Goal: Task Accomplishment & Management: Manage account settings

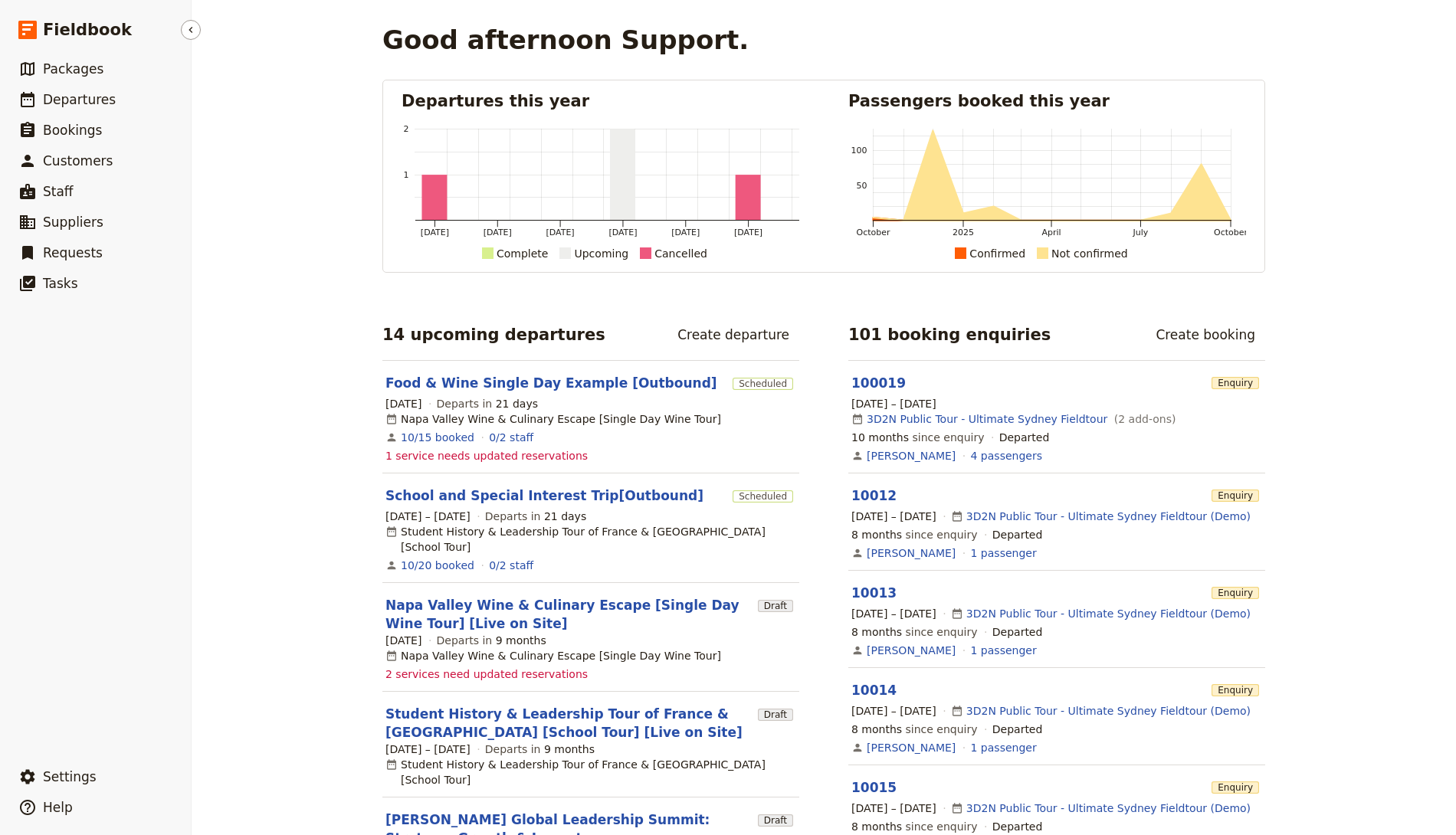
click at [99, 115] on ul "​ Packages ​ Departures ​ Bookings ​ Customers ​ Staff ​ Suppliers ​ Requests ​…" at bounding box center [95, 404] width 191 height 701
click at [96, 112] on link "​ Departures" at bounding box center [95, 99] width 191 height 31
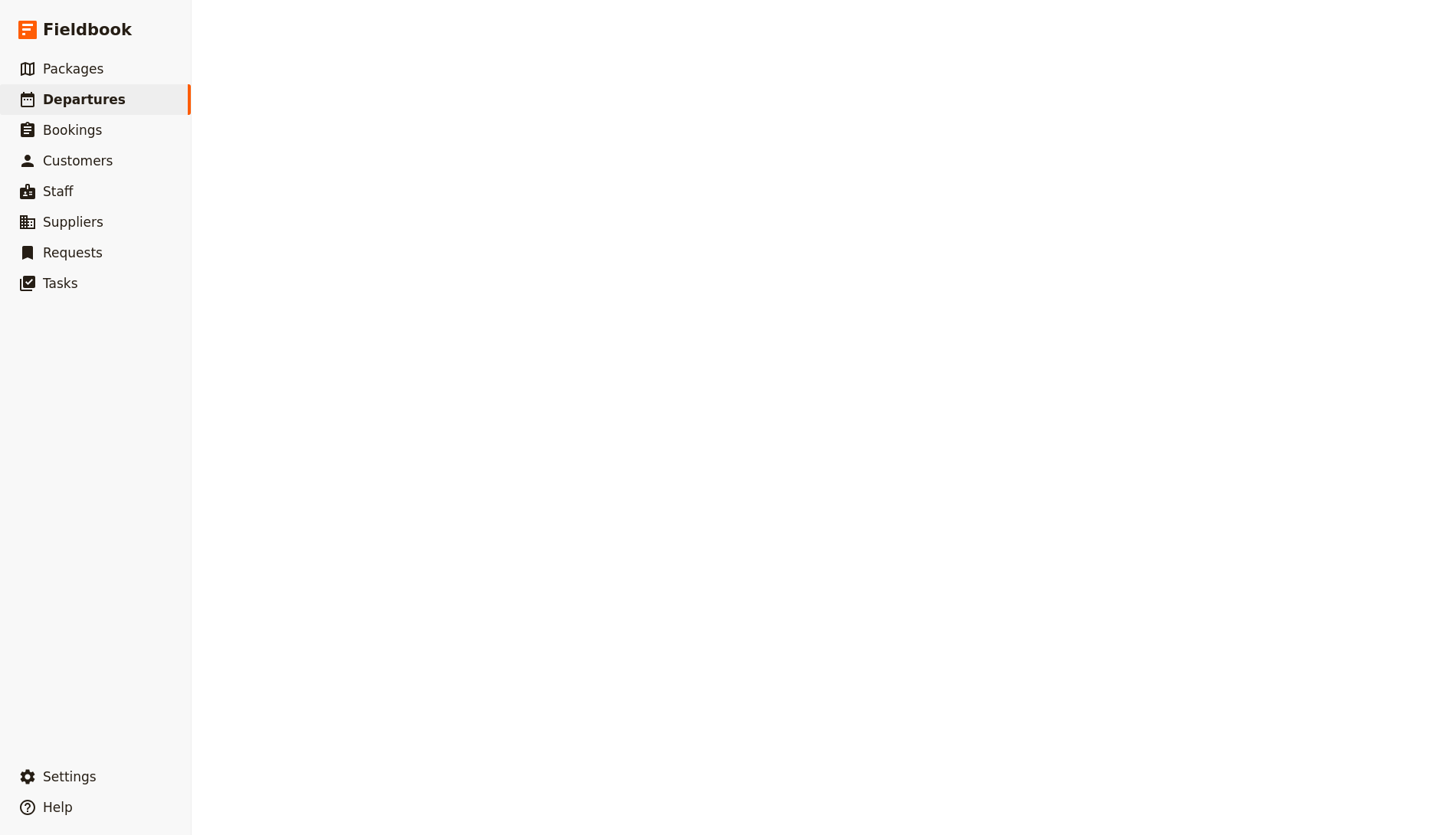
select select "CREATED_AT"
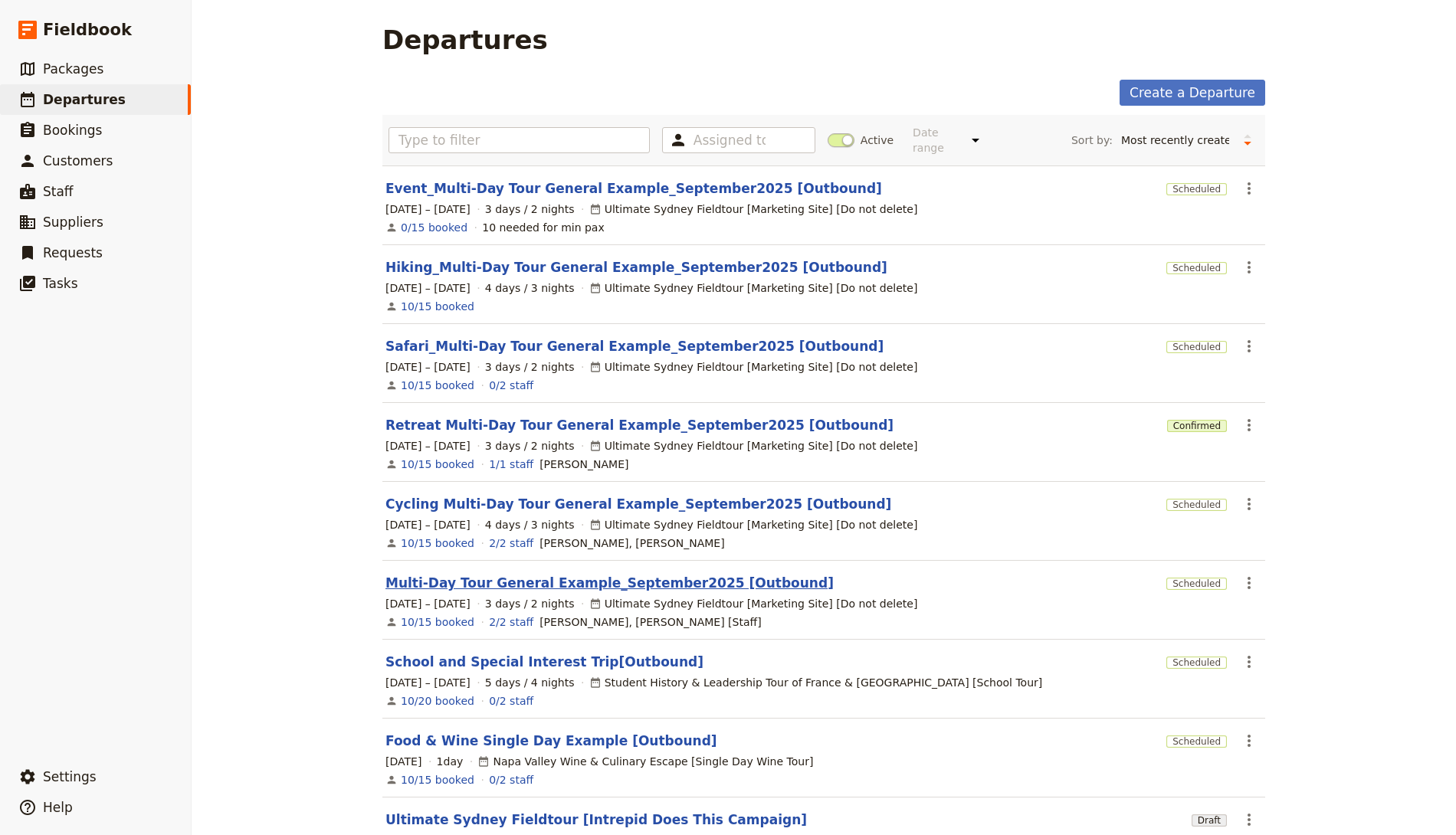
click at [599, 582] on link "Multi-Day Tour General Example_September2025 [Outbound]" at bounding box center [610, 582] width 449 height 18
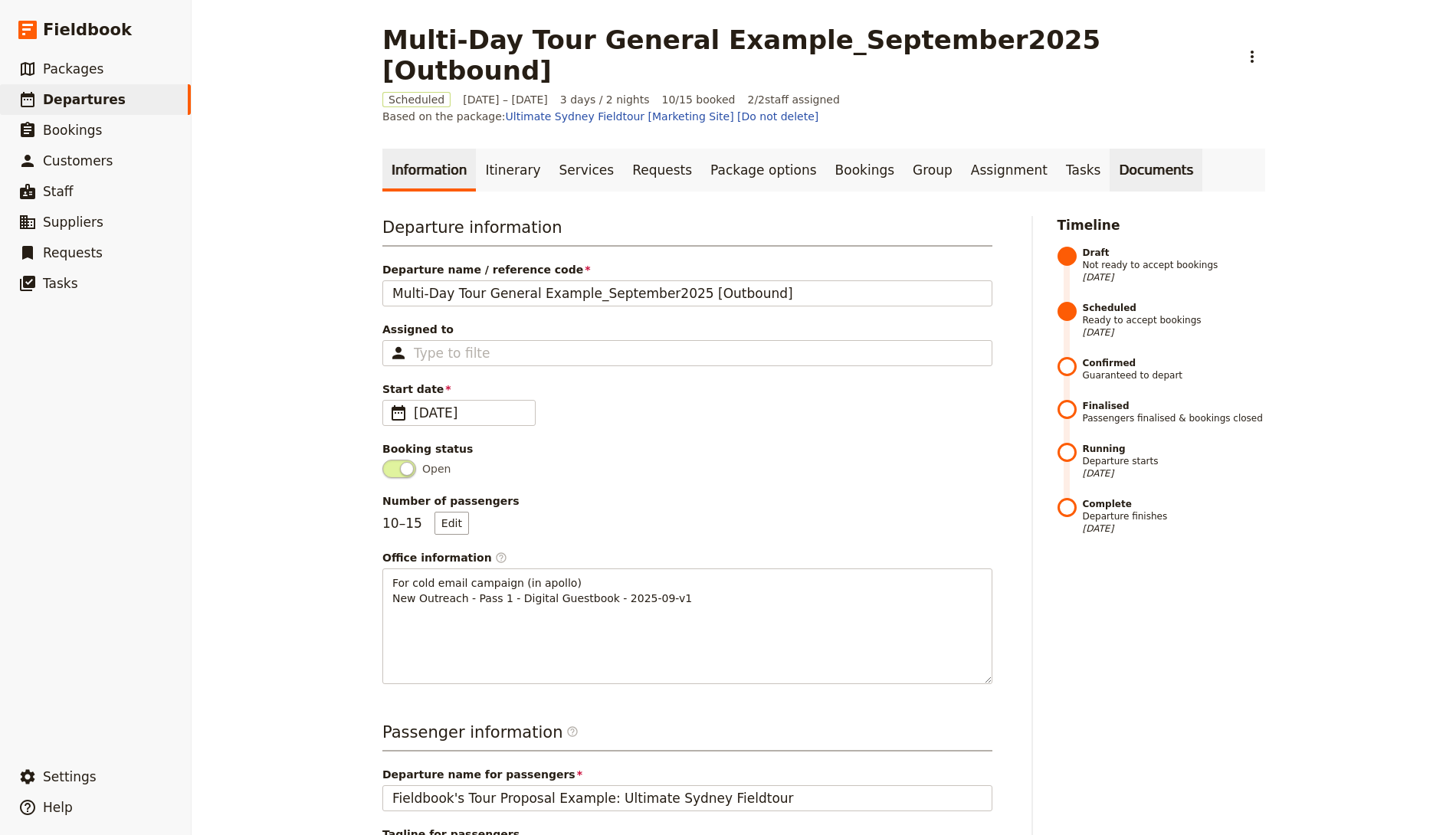
click at [1109, 149] on link "Documents" at bounding box center [1155, 170] width 93 height 43
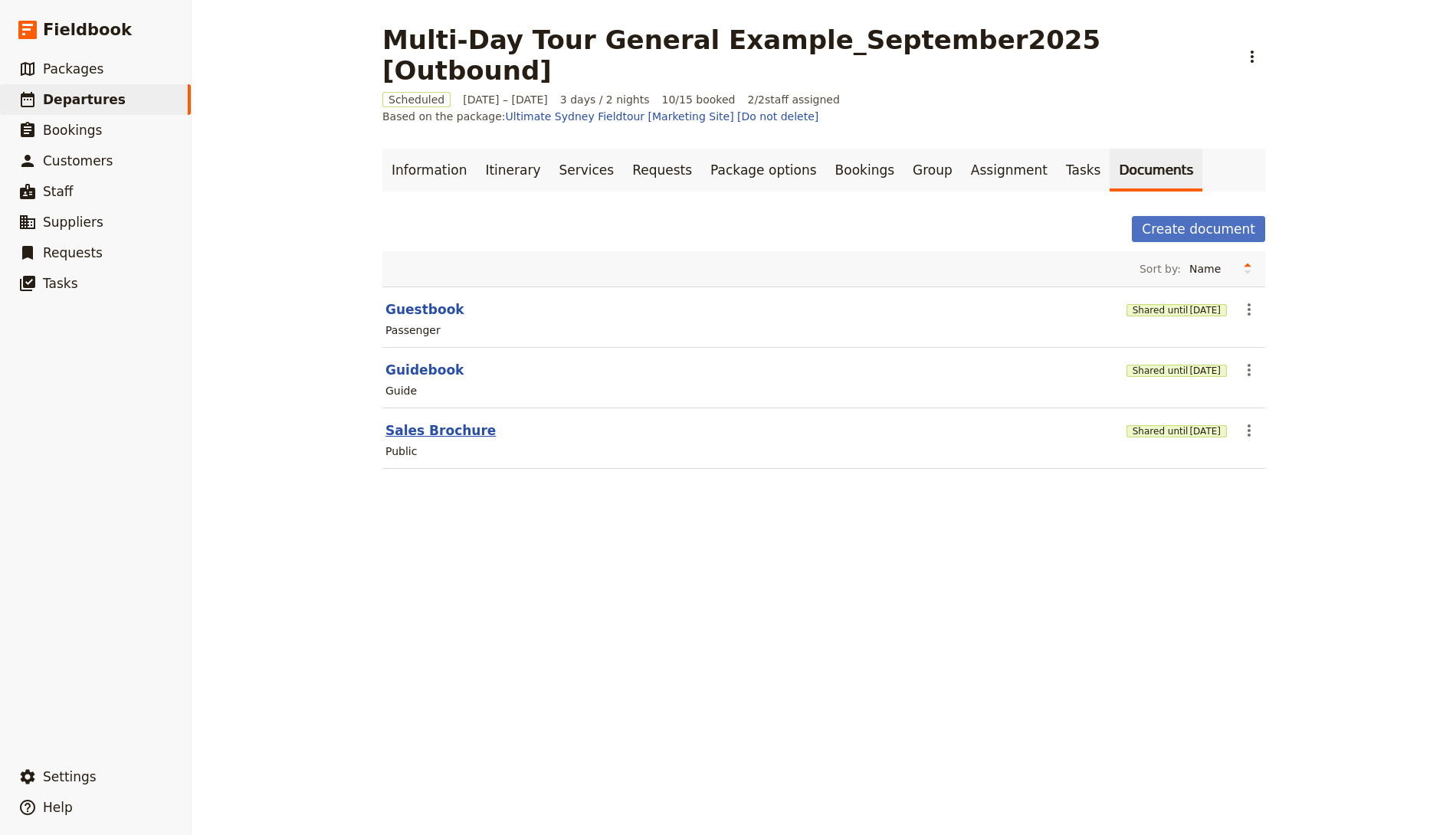
click at [441, 422] on button "Sales Brochure" at bounding box center [441, 430] width 111 height 18
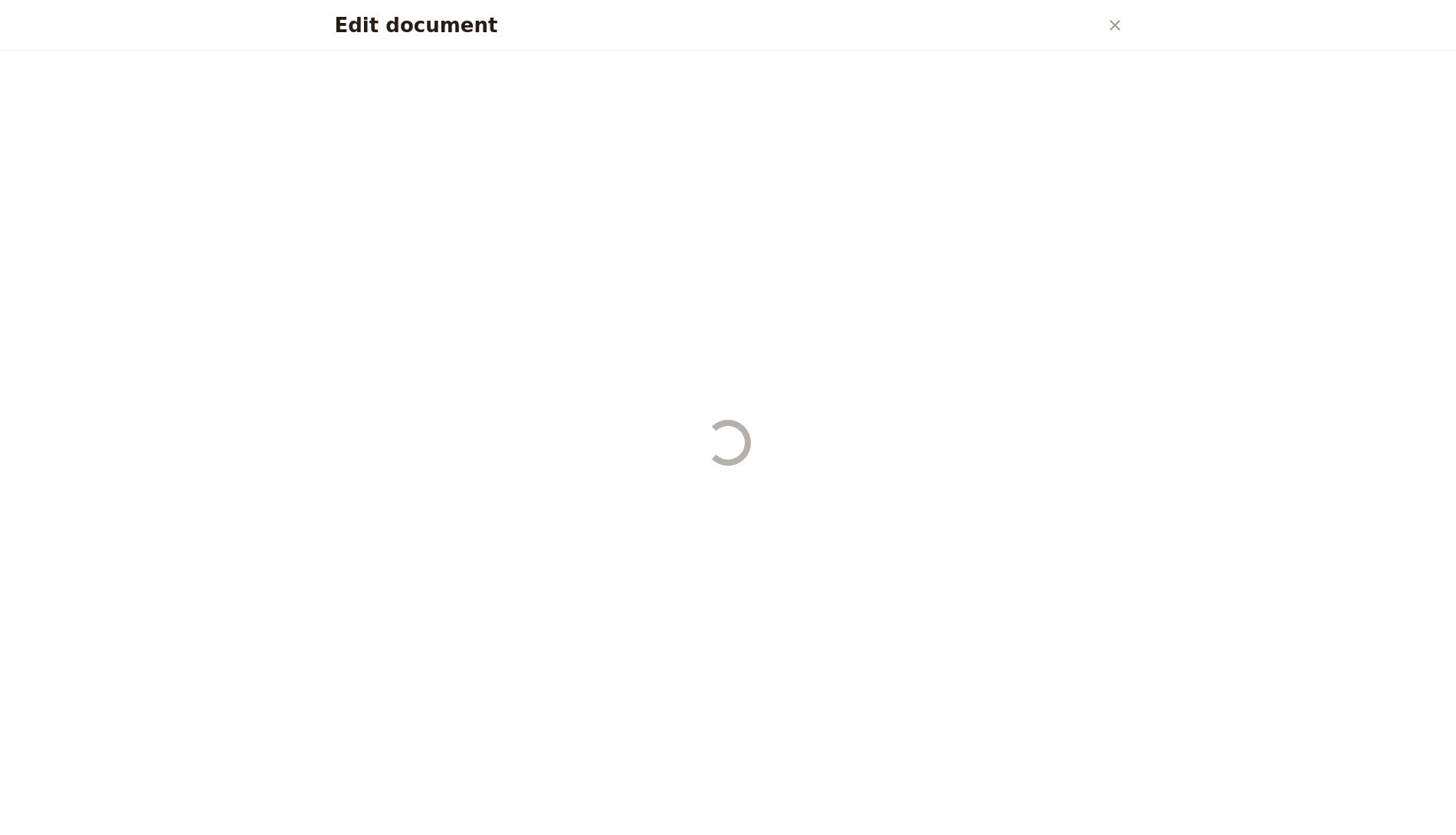
select select "DEFAULT"
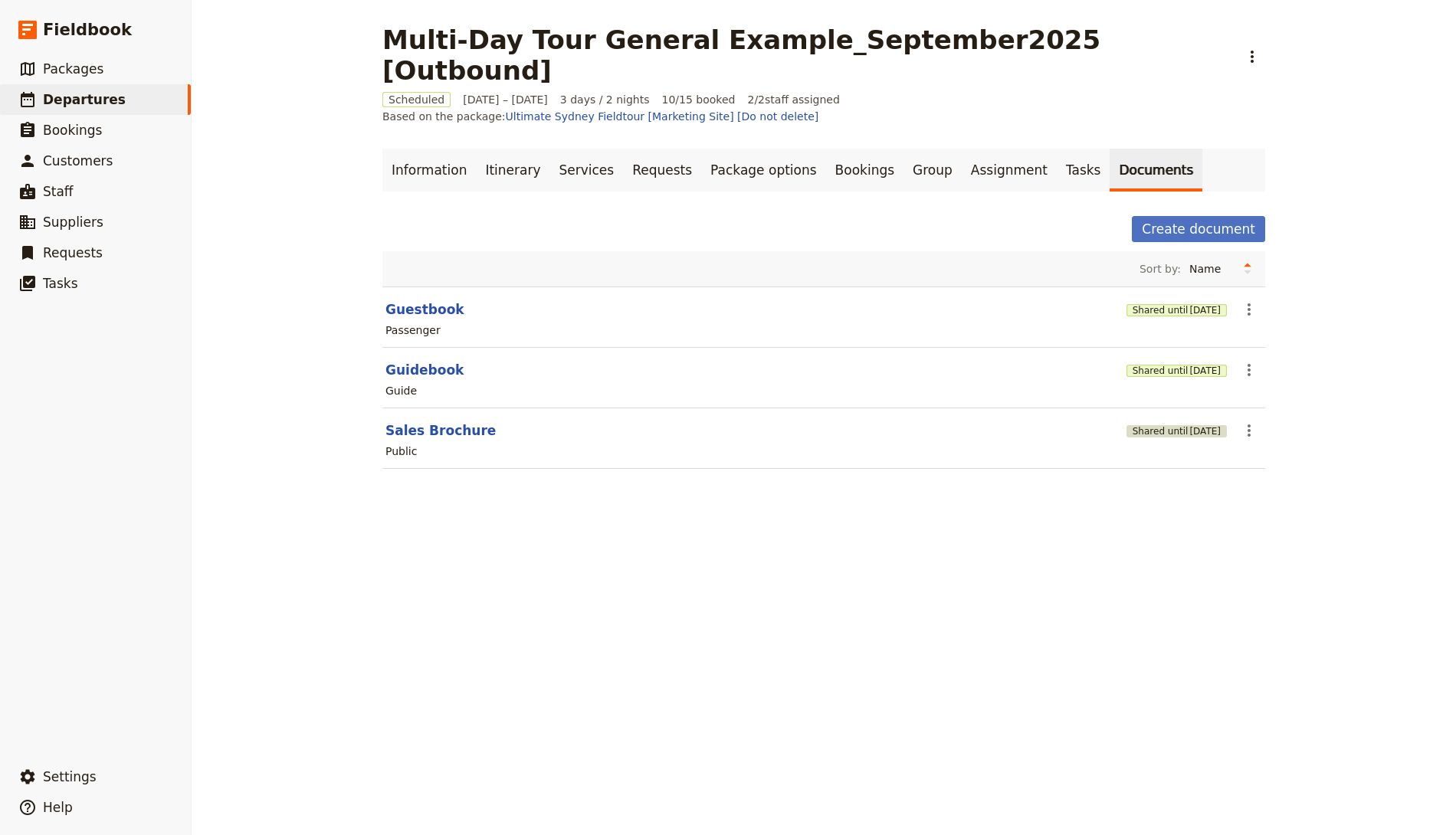
click at [1195, 426] on span "[DATE]" at bounding box center [1205, 431] width 32 height 12
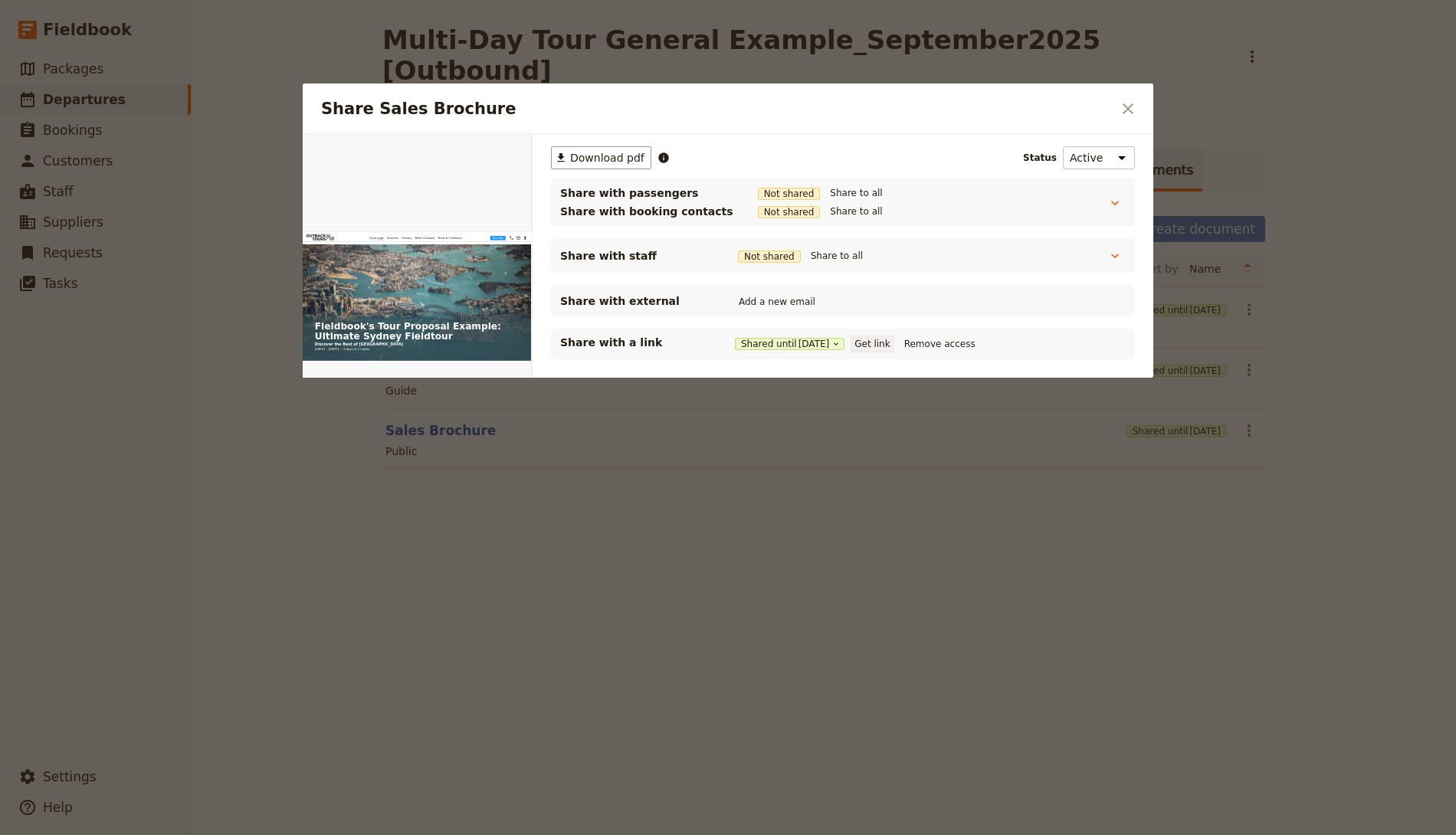
click at [892, 344] on button "Get link" at bounding box center [872, 344] width 43 height 17
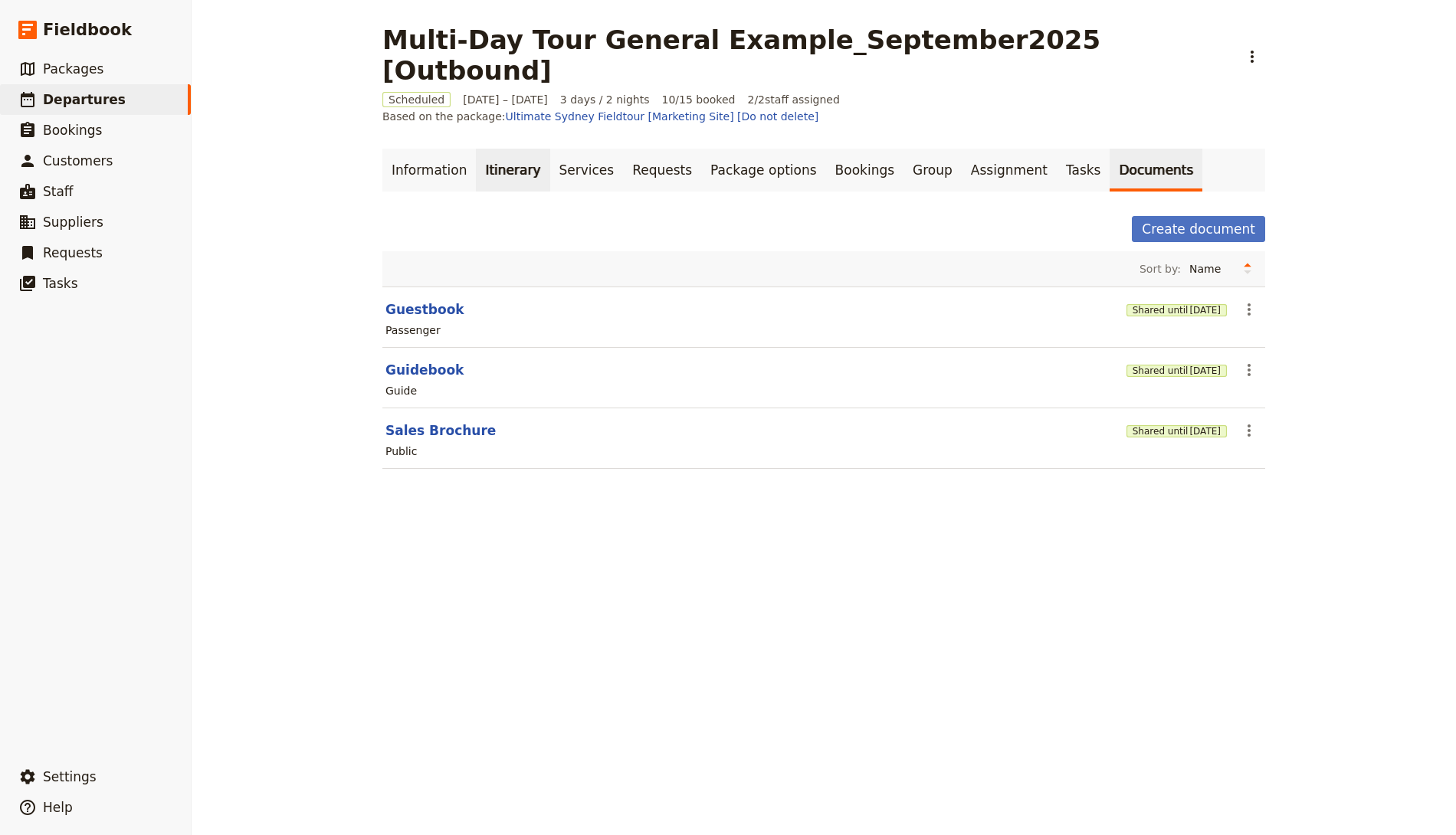
click at [505, 149] on link "Itinerary" at bounding box center [513, 170] width 74 height 43
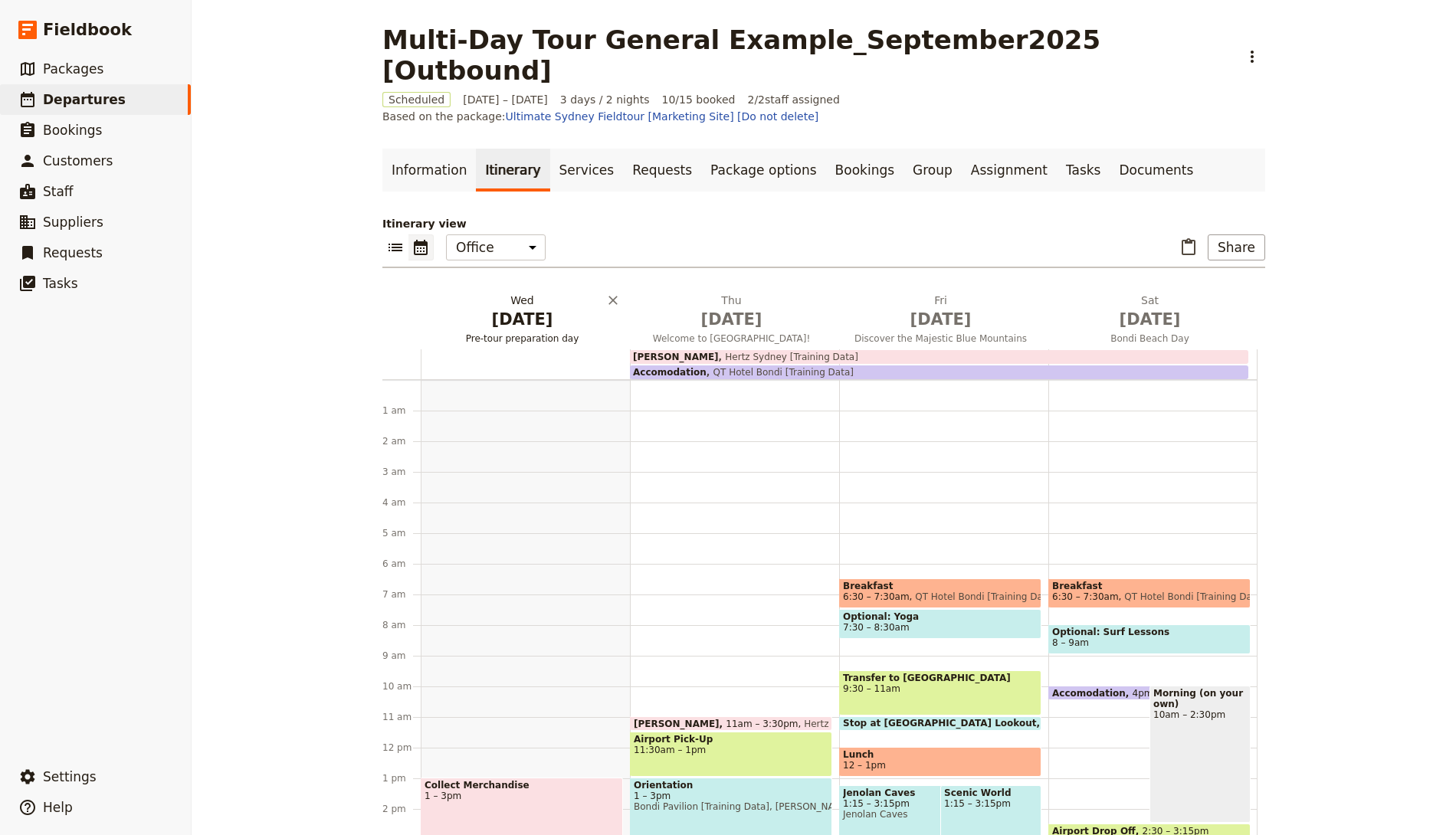
scroll to position [184, 0]
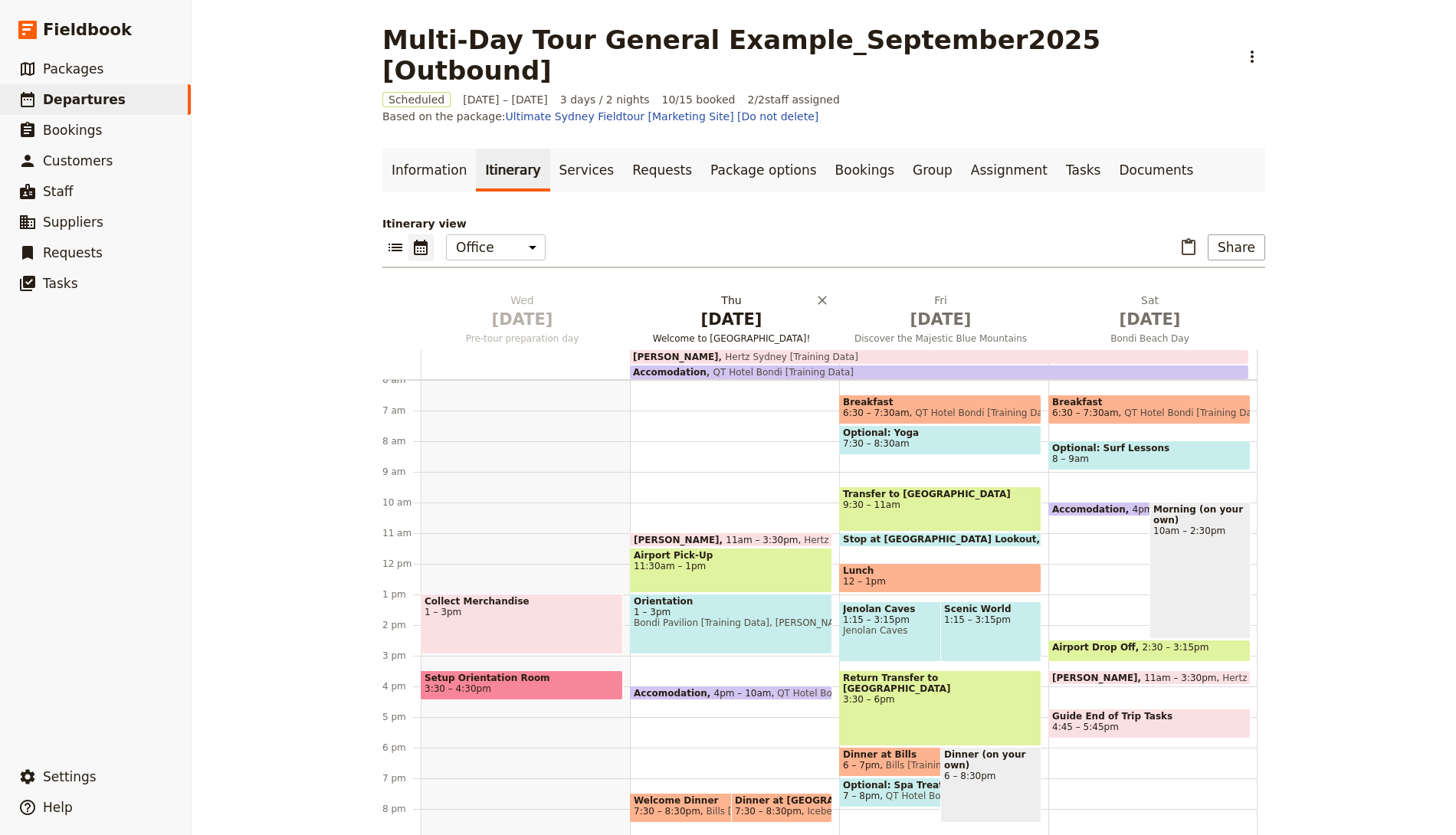
click at [707, 308] on span "[DATE]" at bounding box center [731, 320] width 191 height 23
click at [728, 308] on span "[DATE]" at bounding box center [731, 320] width 191 height 23
click at [1109, 149] on link "Documents" at bounding box center [1155, 170] width 93 height 43
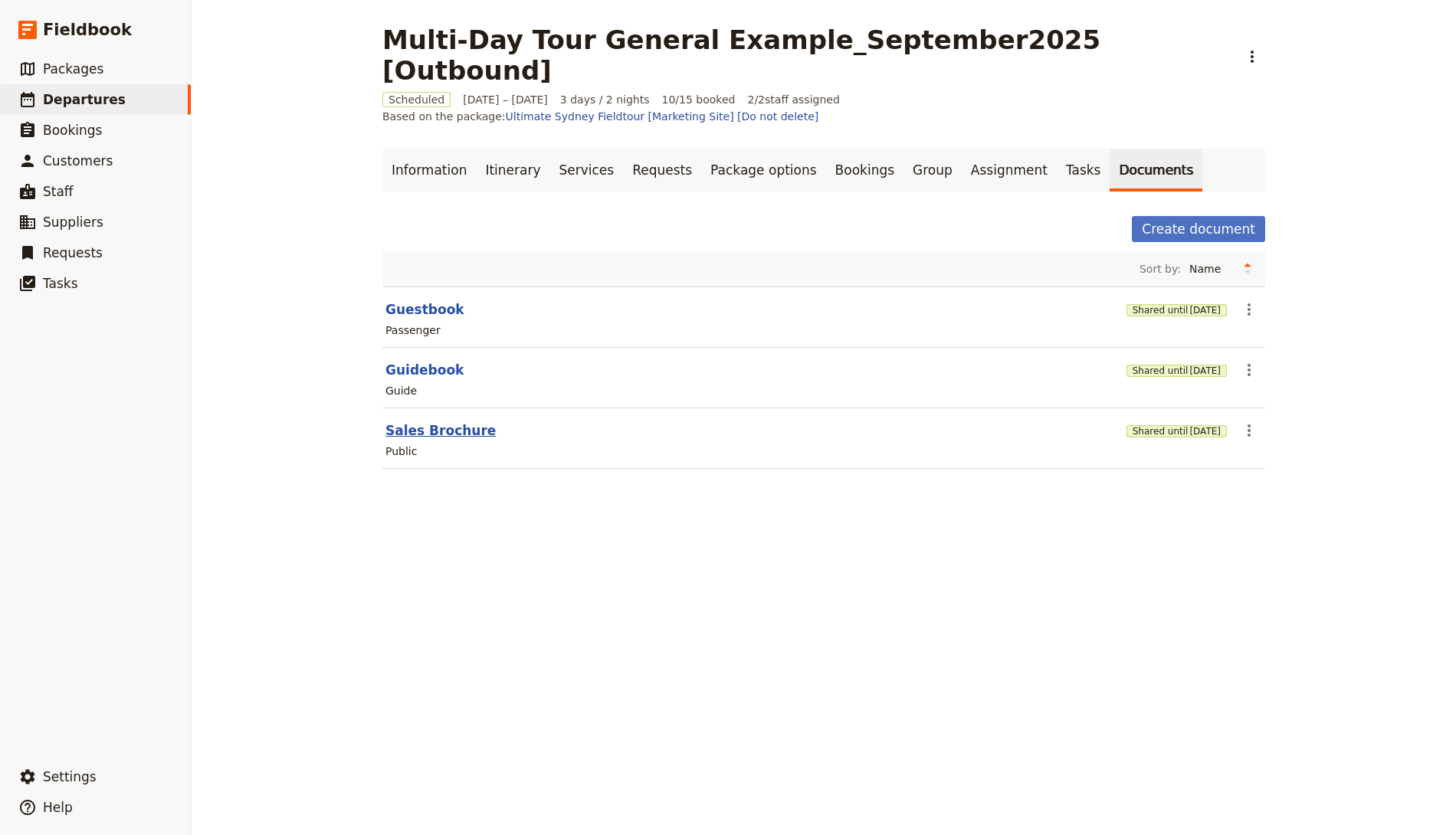
click at [401, 422] on button "Sales Brochure" at bounding box center [441, 430] width 111 height 18
select select "DEFAULT"
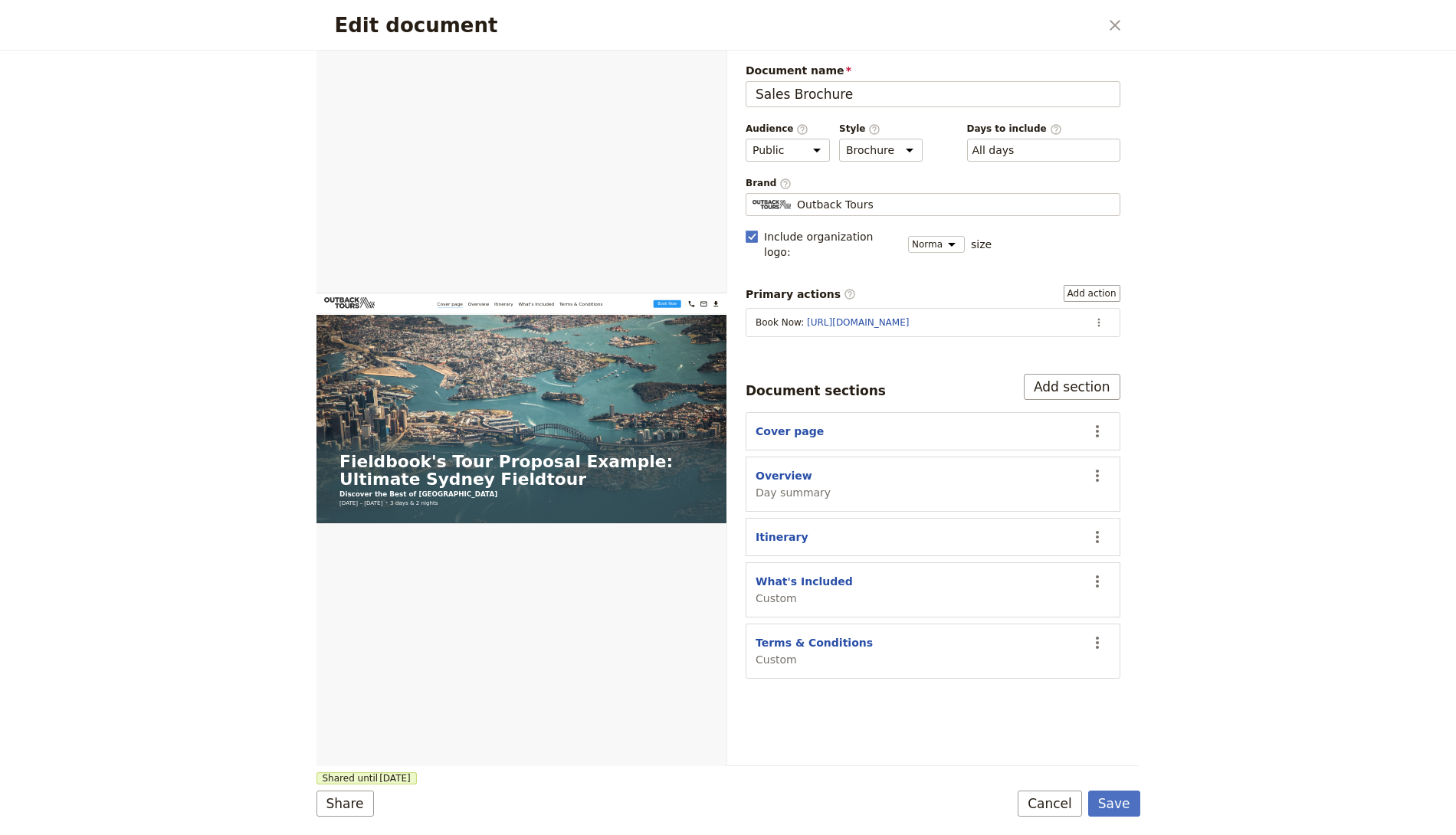
click at [777, 530] on div "Itinerary" at bounding box center [782, 537] width 53 height 15
click at [777, 530] on button "Itinerary" at bounding box center [782, 537] width 53 height 15
select select "ITINERARY"
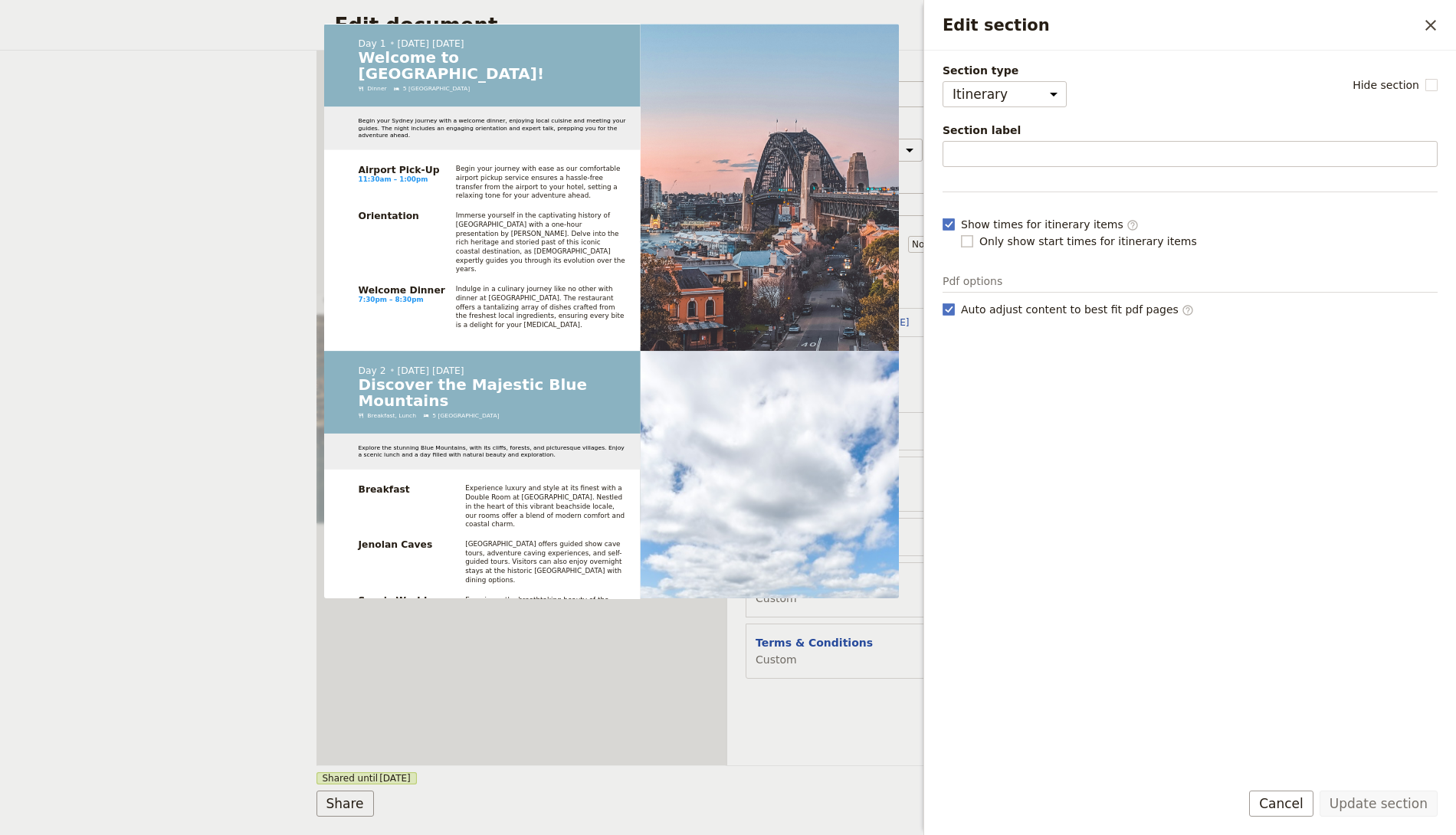
click at [1081, 239] on span "Only show start times for itinerary items" at bounding box center [1088, 241] width 218 height 15
click at [961, 234] on input "Only show start times for itinerary items" at bounding box center [960, 233] width 1 height 1
checkbox input "true"
click at [1418, 804] on button "Update section" at bounding box center [1379, 803] width 118 height 26
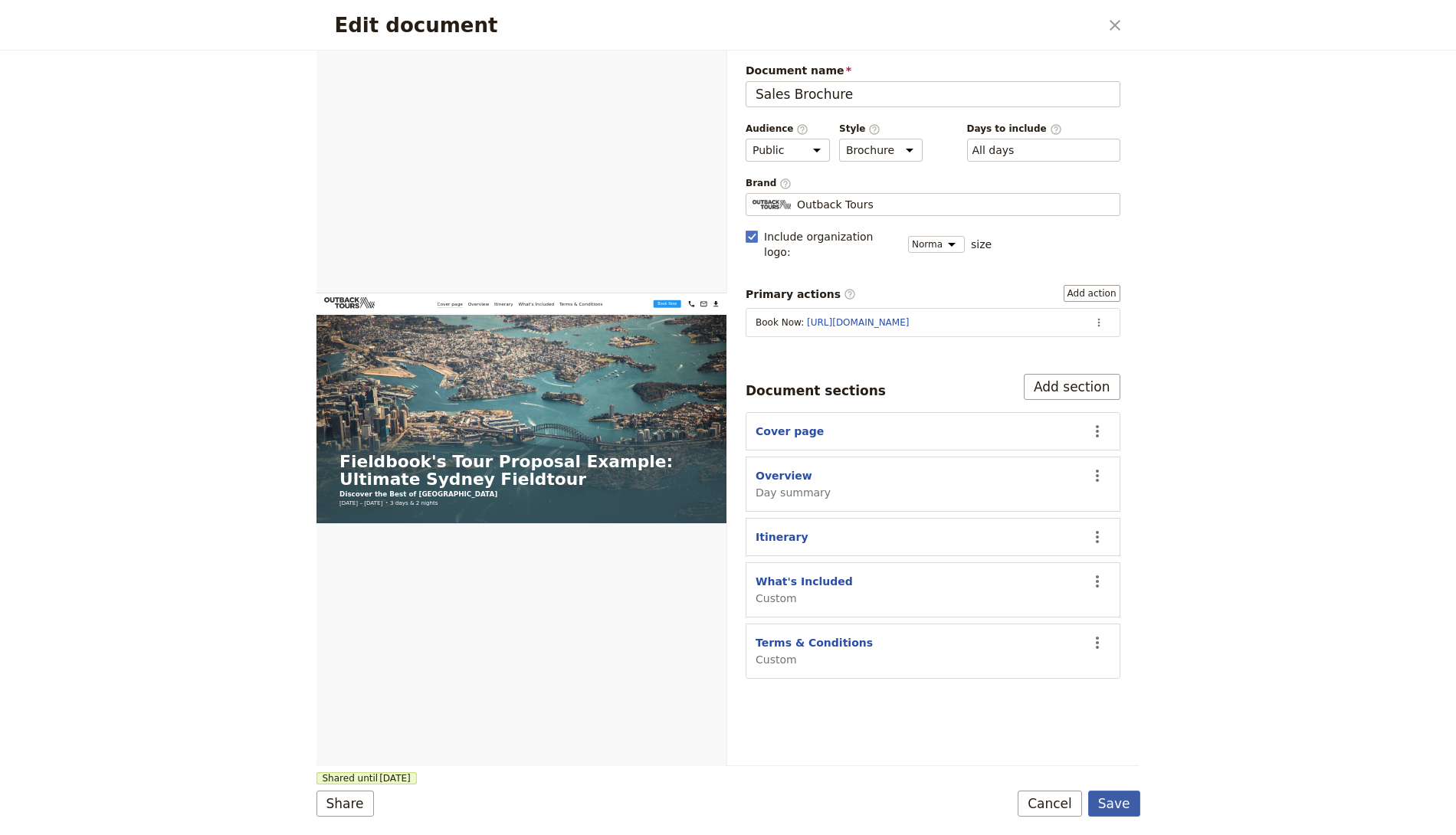
click at [1120, 797] on button "Save" at bounding box center [1114, 803] width 53 height 26
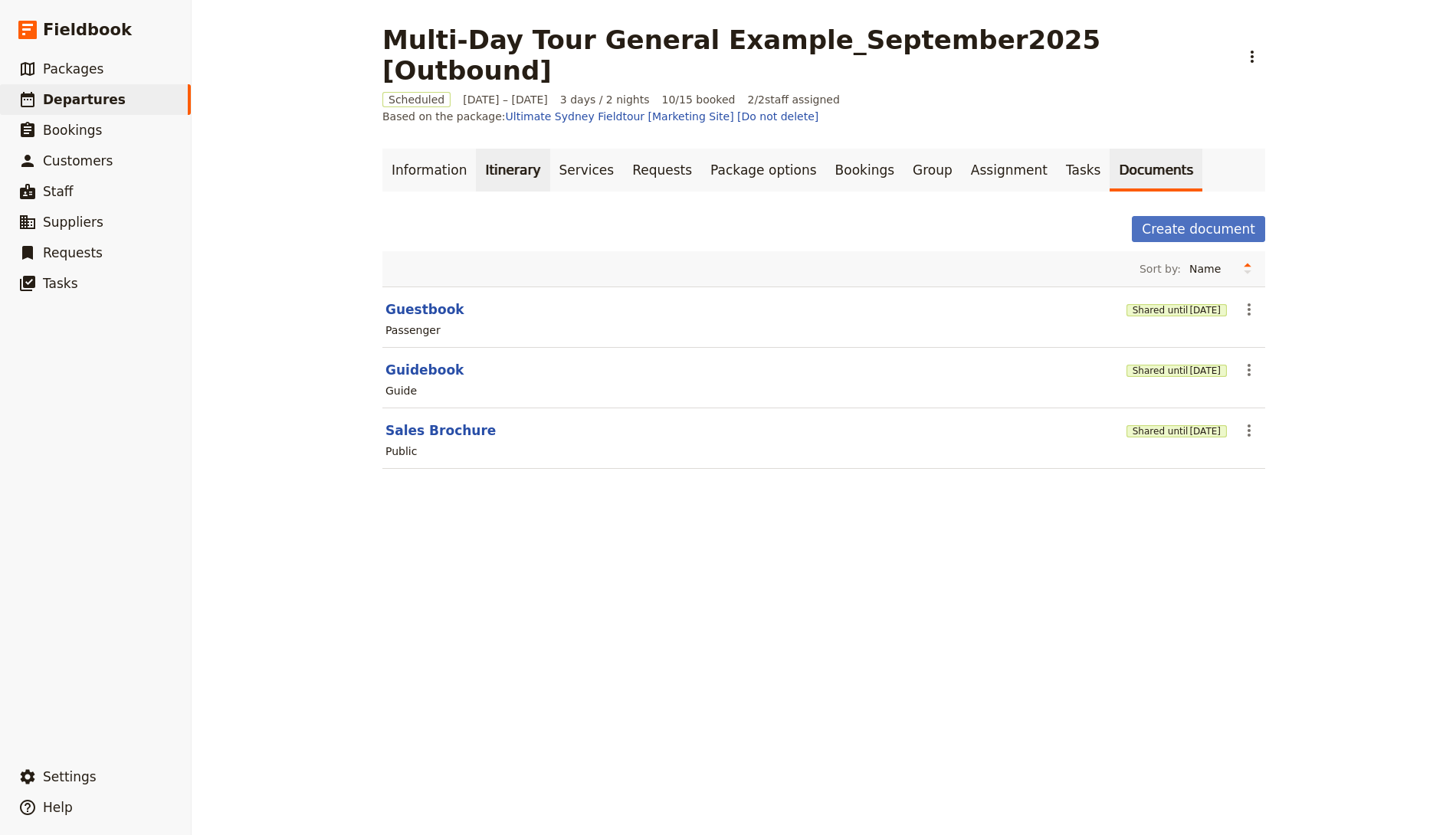
click at [510, 149] on link "Itinerary" at bounding box center [513, 170] width 74 height 43
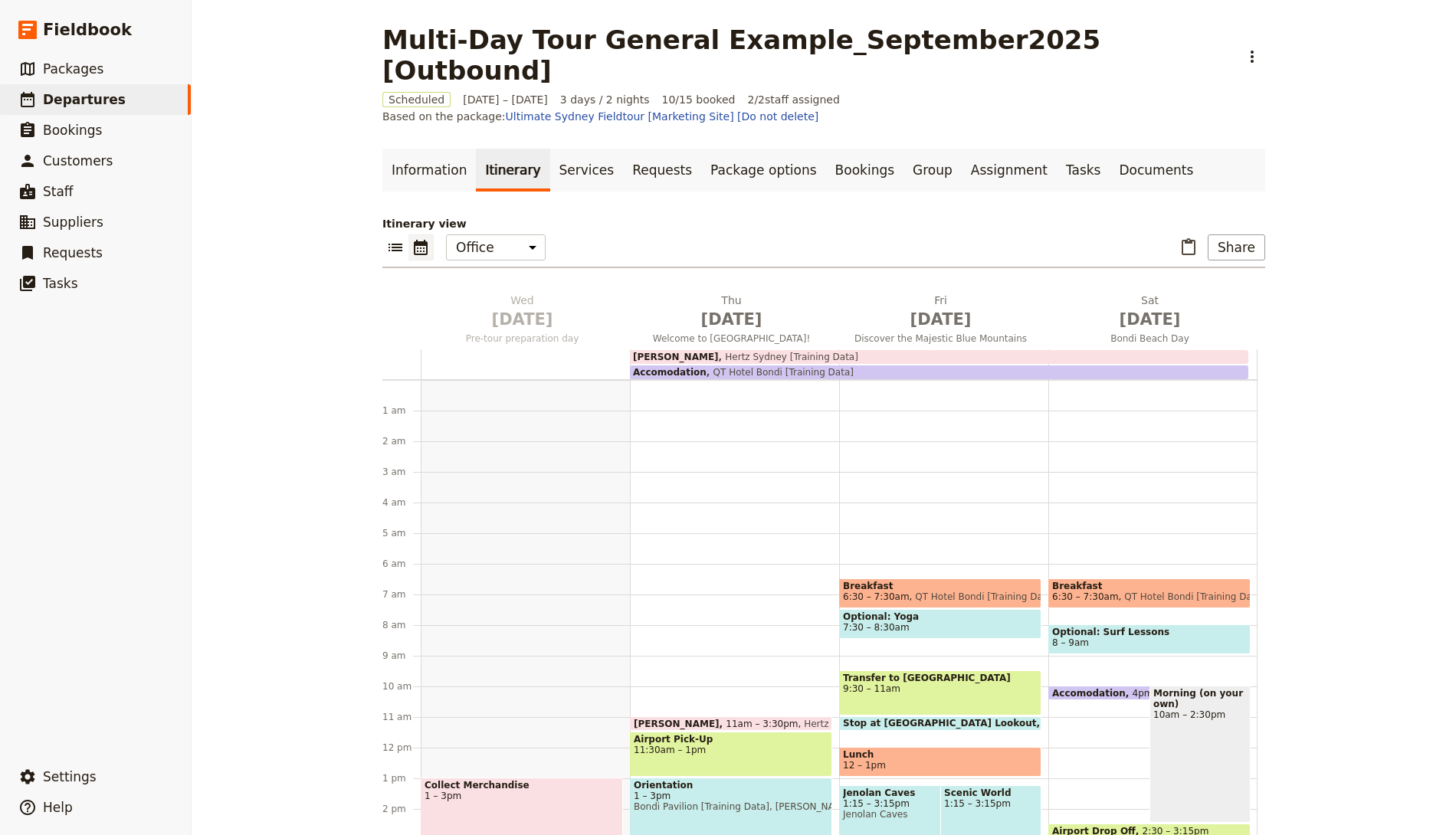
scroll to position [184, 0]
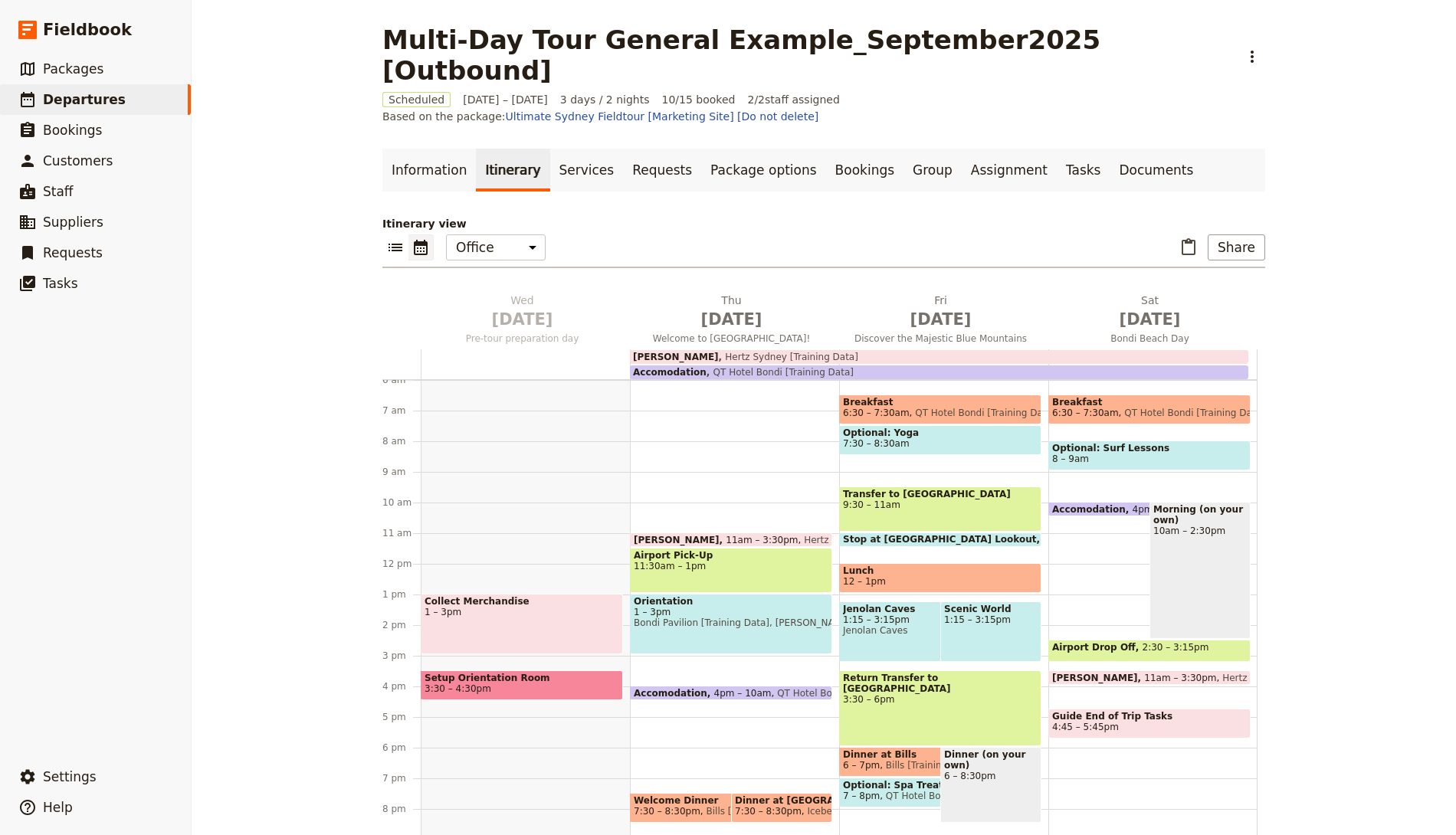
click at [911, 625] on span "Jenolan Caves" at bounding box center [925, 630] width 164 height 10
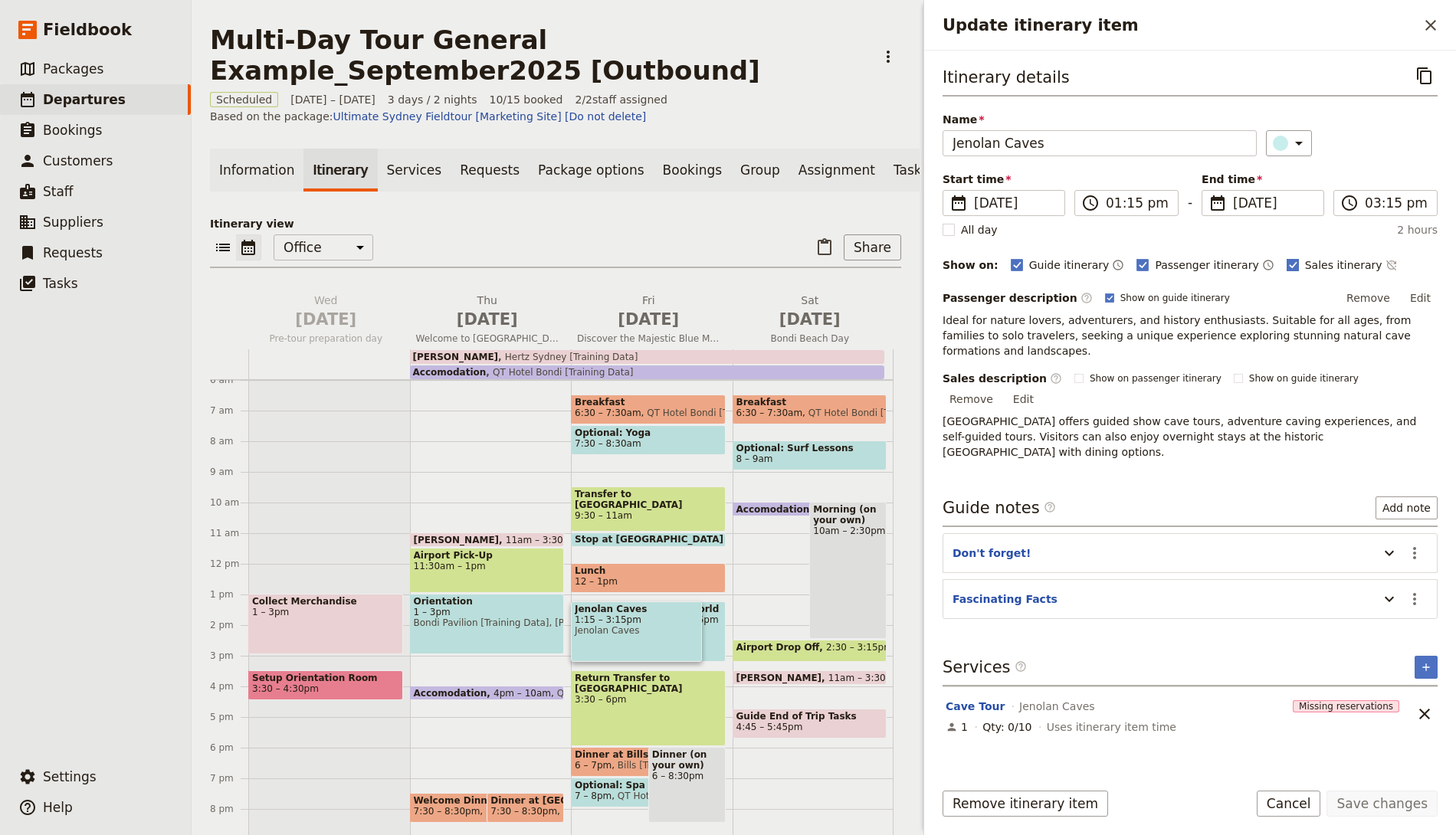
click at [1305, 259] on span "Sales itinerary" at bounding box center [1343, 265] width 77 height 15
click at [1287, 258] on input "Sales itinerary" at bounding box center [1286, 257] width 1 height 1
checkbox input "false"
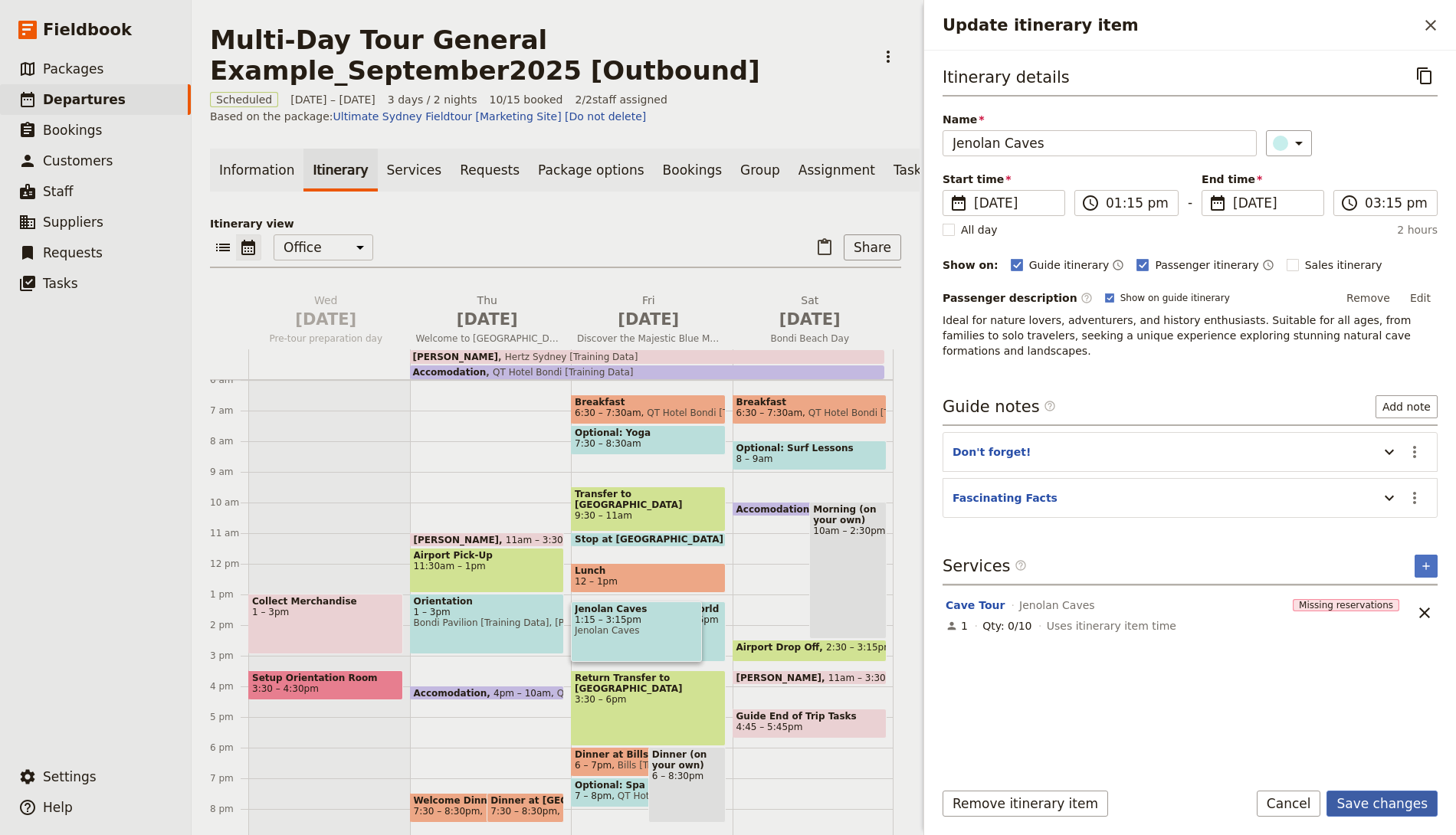
click at [1388, 799] on button "Save changes" at bounding box center [1382, 803] width 111 height 26
